Goal: Information Seeking & Learning: Learn about a topic

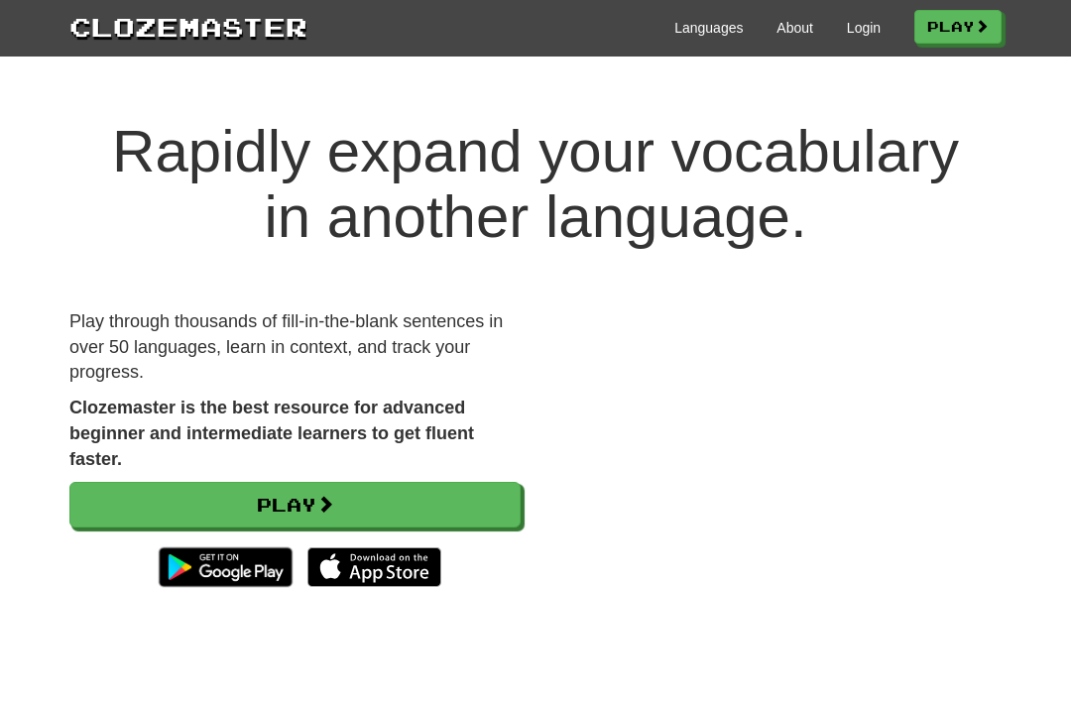
click at [155, 518] on link "Play" at bounding box center [294, 505] width 451 height 46
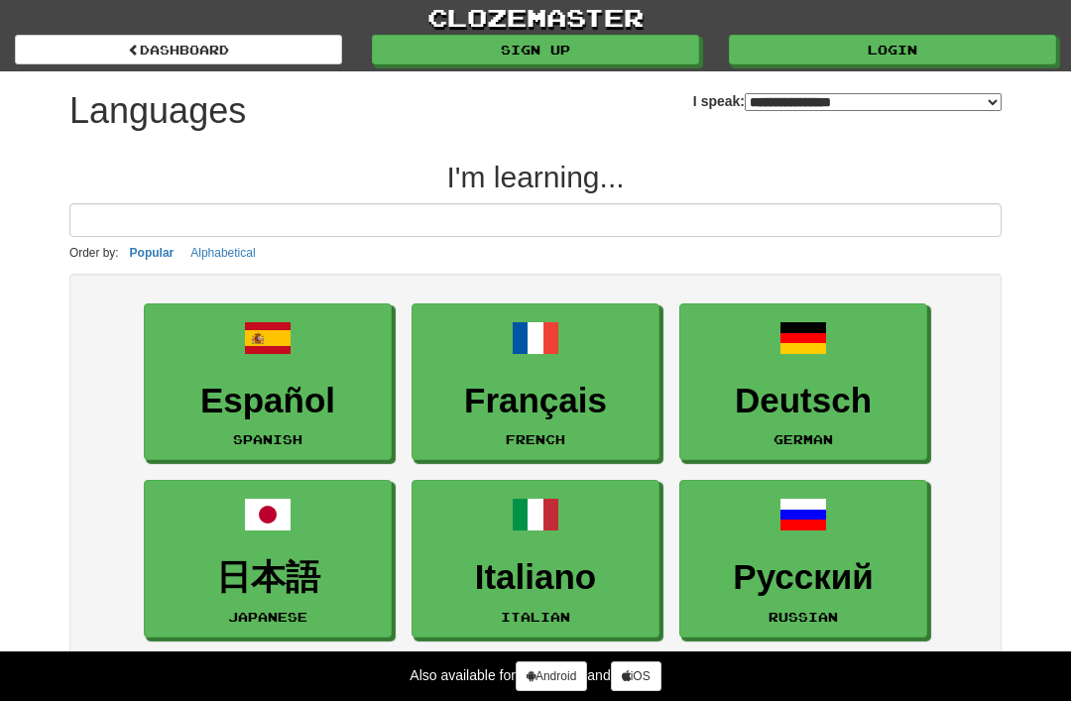
select select "*******"
click at [203, 409] on h3 "Español" at bounding box center [268, 401] width 226 height 39
select select "*******"
